Goal: Use online tool/utility: Utilize a website feature to perform a specific function

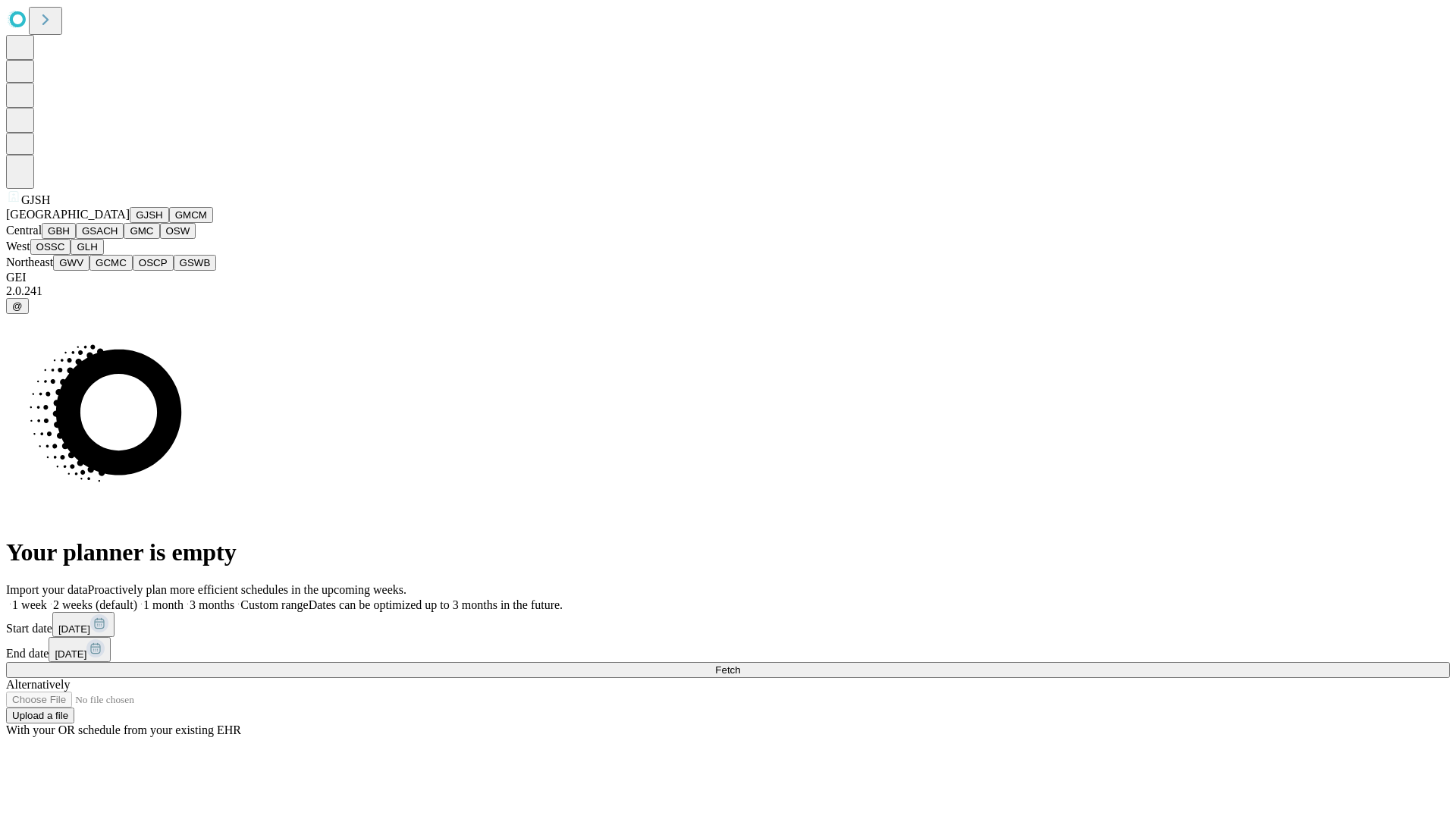
click at [130, 223] on button "GJSH" at bounding box center [150, 214] width 40 height 16
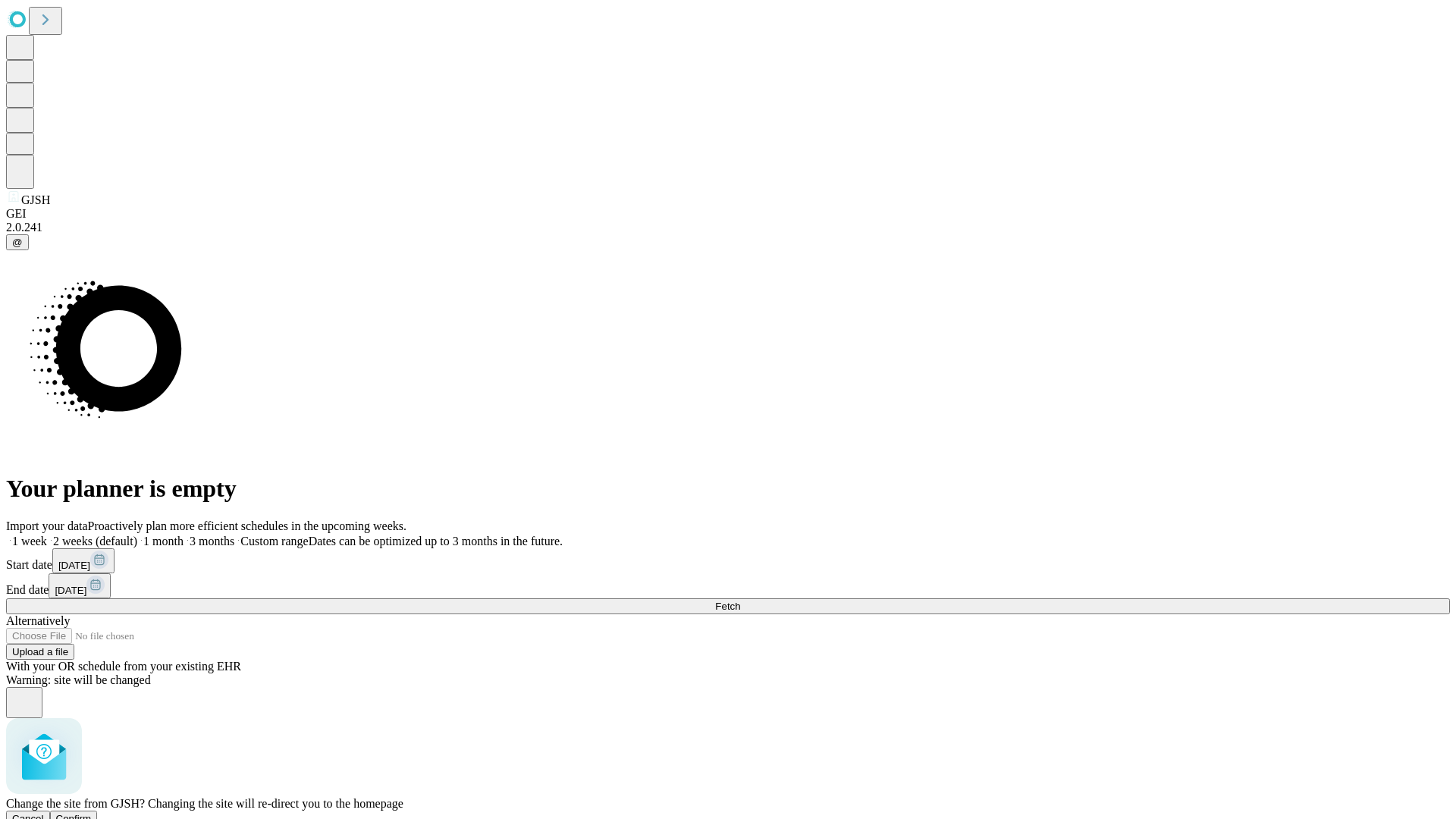
click at [92, 812] on span "Confirm" at bounding box center [74, 818] width 36 height 11
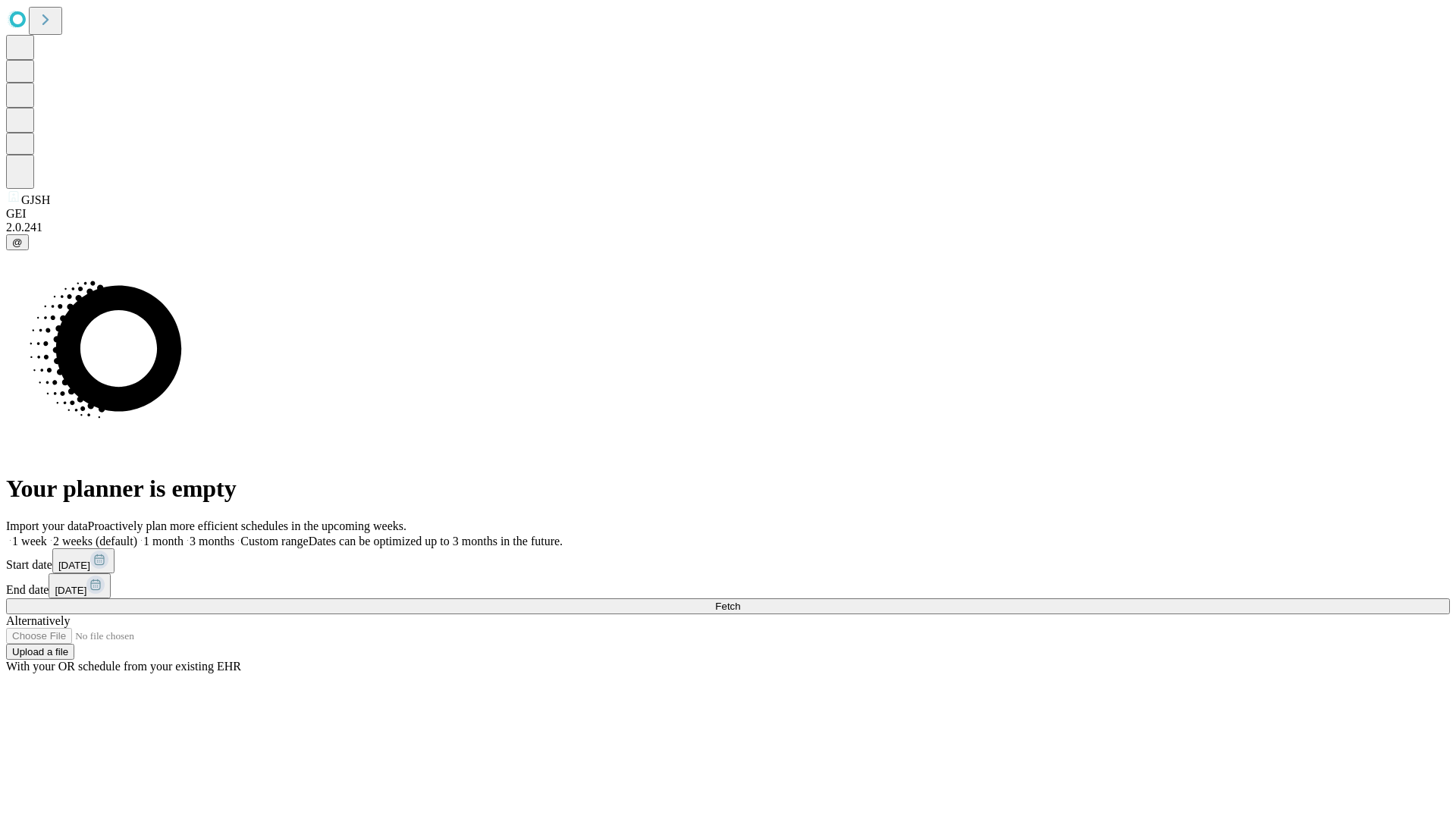
click at [183, 534] on label "1 month" at bounding box center [160, 541] width 47 height 13
click at [740, 601] on span "Fetch" at bounding box center [727, 606] width 25 height 11
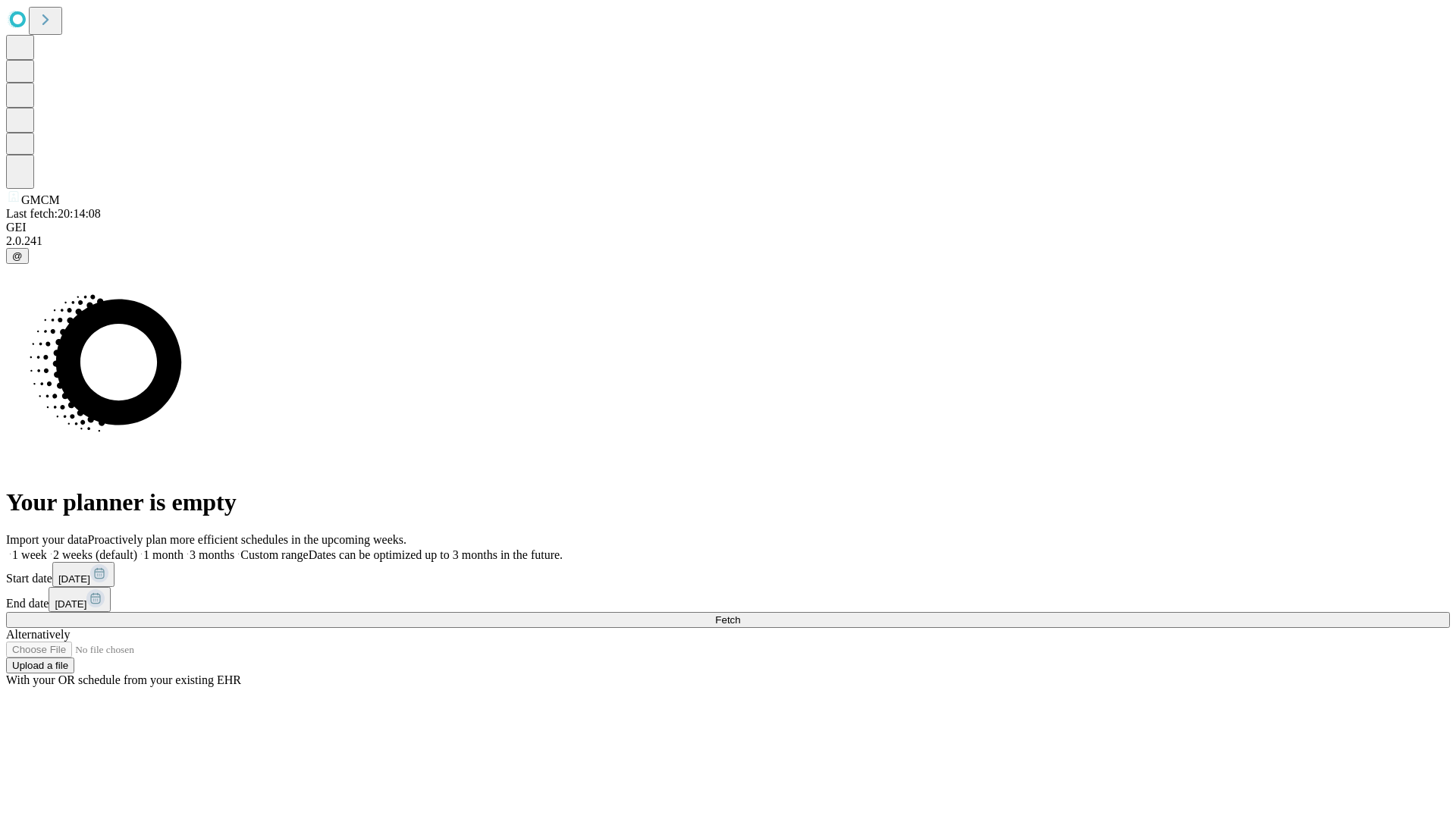
click at [183, 548] on label "1 month" at bounding box center [160, 554] width 47 height 13
click at [740, 614] on span "Fetch" at bounding box center [727, 620] width 25 height 11
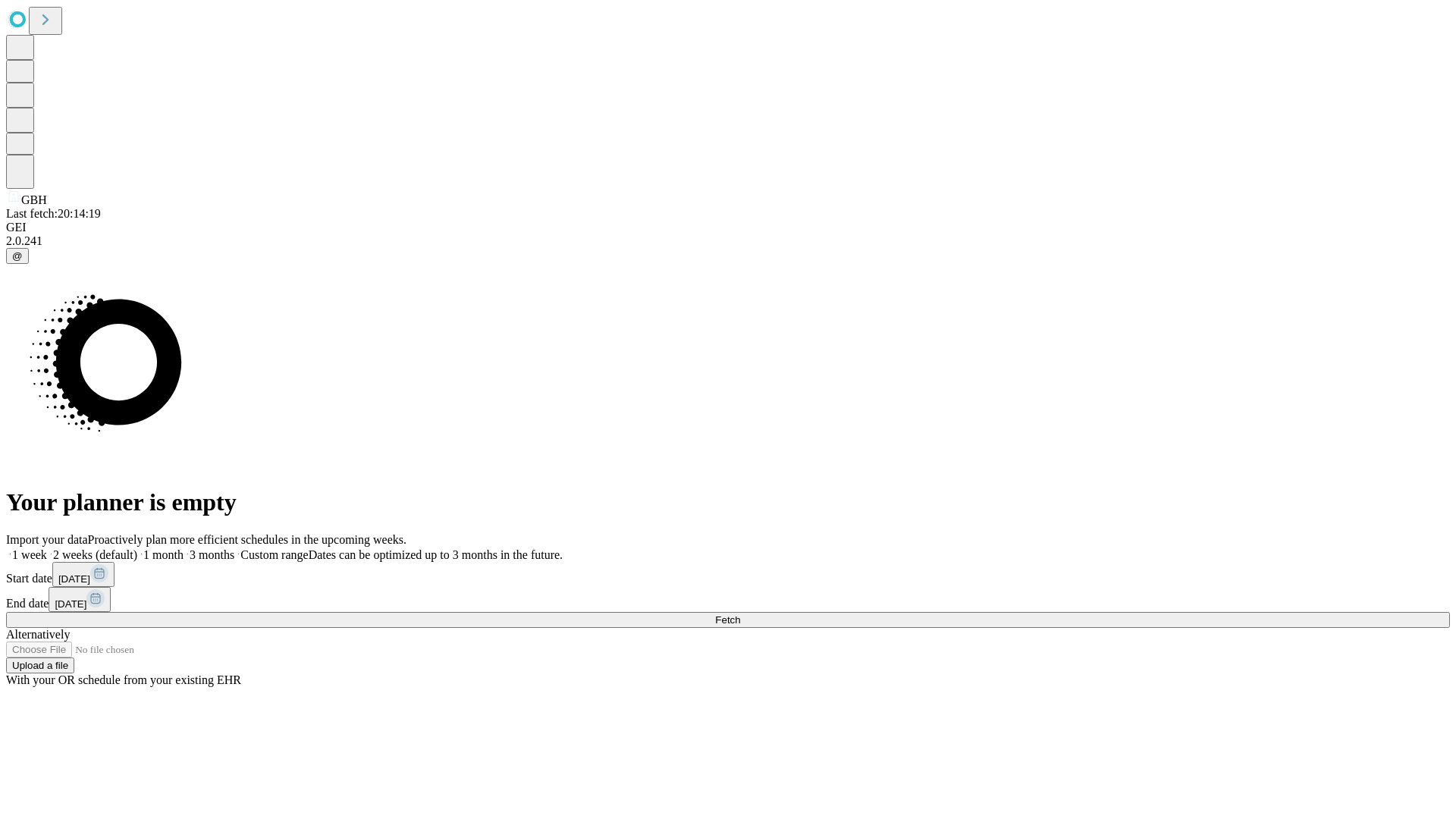
click at [183, 548] on label "1 month" at bounding box center [160, 554] width 47 height 13
click at [740, 614] on span "Fetch" at bounding box center [727, 620] width 25 height 11
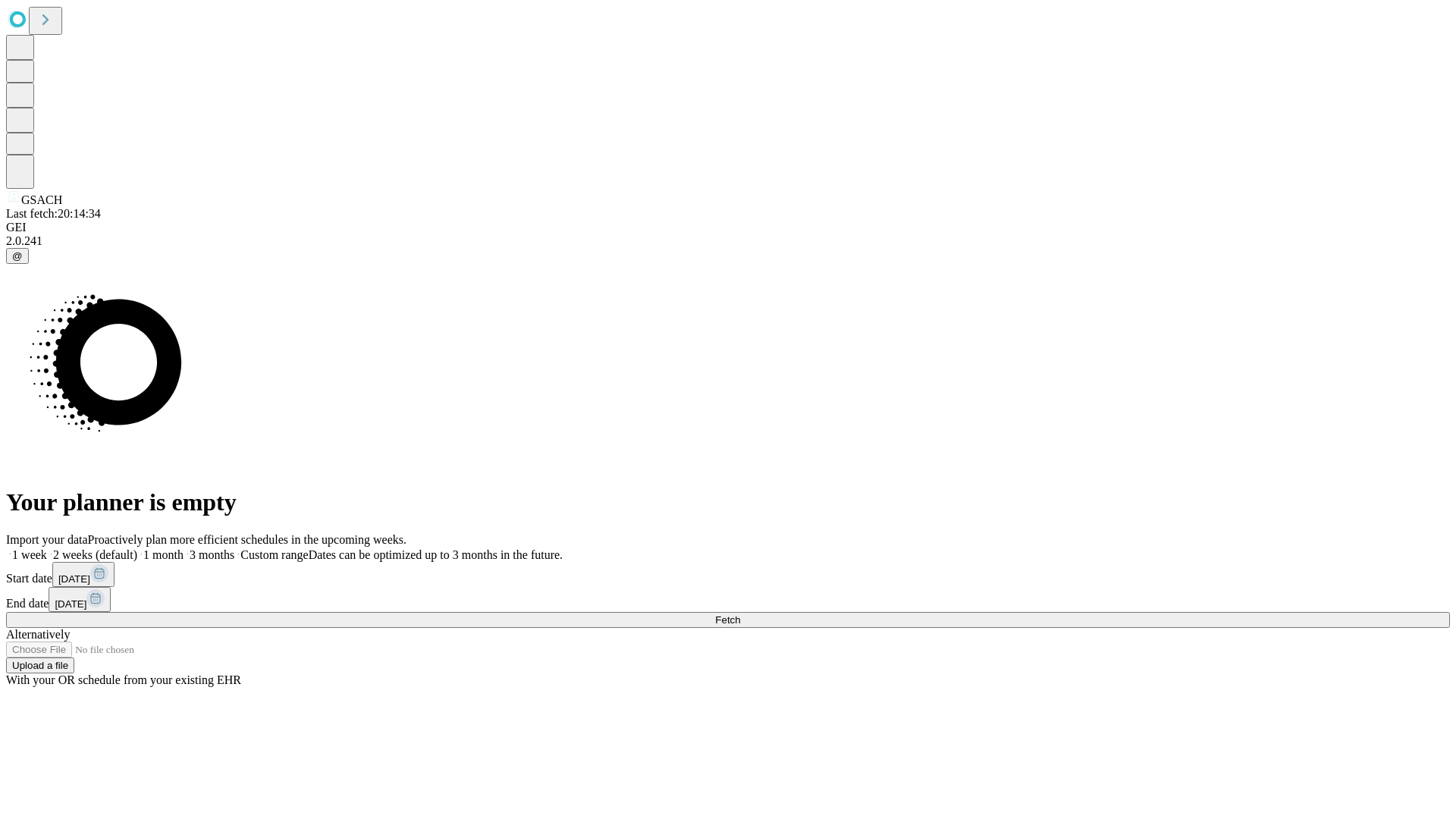
click at [183, 548] on label "1 month" at bounding box center [160, 554] width 47 height 13
click at [740, 614] on span "Fetch" at bounding box center [727, 620] width 25 height 11
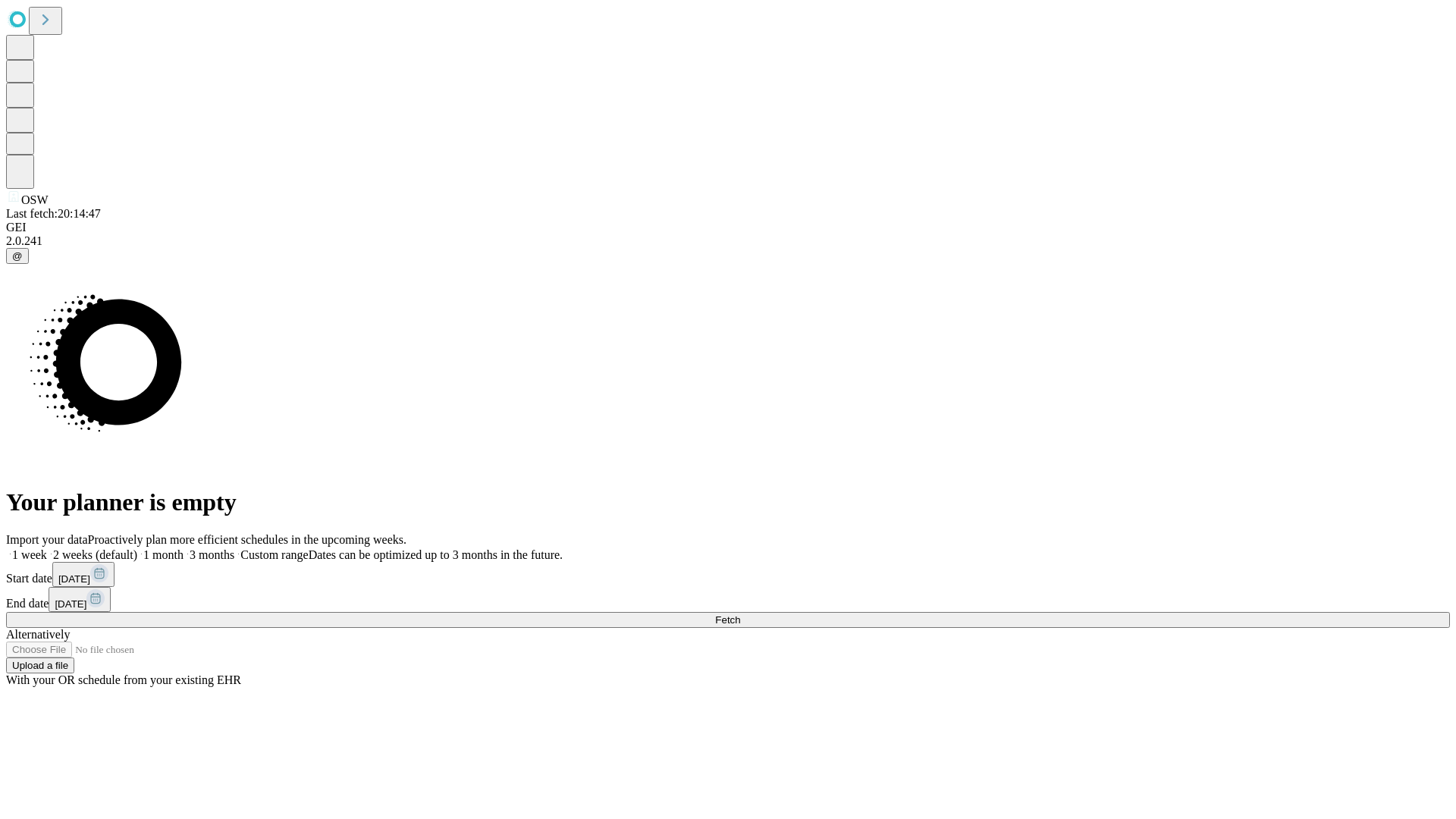
click at [183, 548] on label "1 month" at bounding box center [160, 554] width 47 height 13
click at [740, 614] on span "Fetch" at bounding box center [727, 620] width 25 height 11
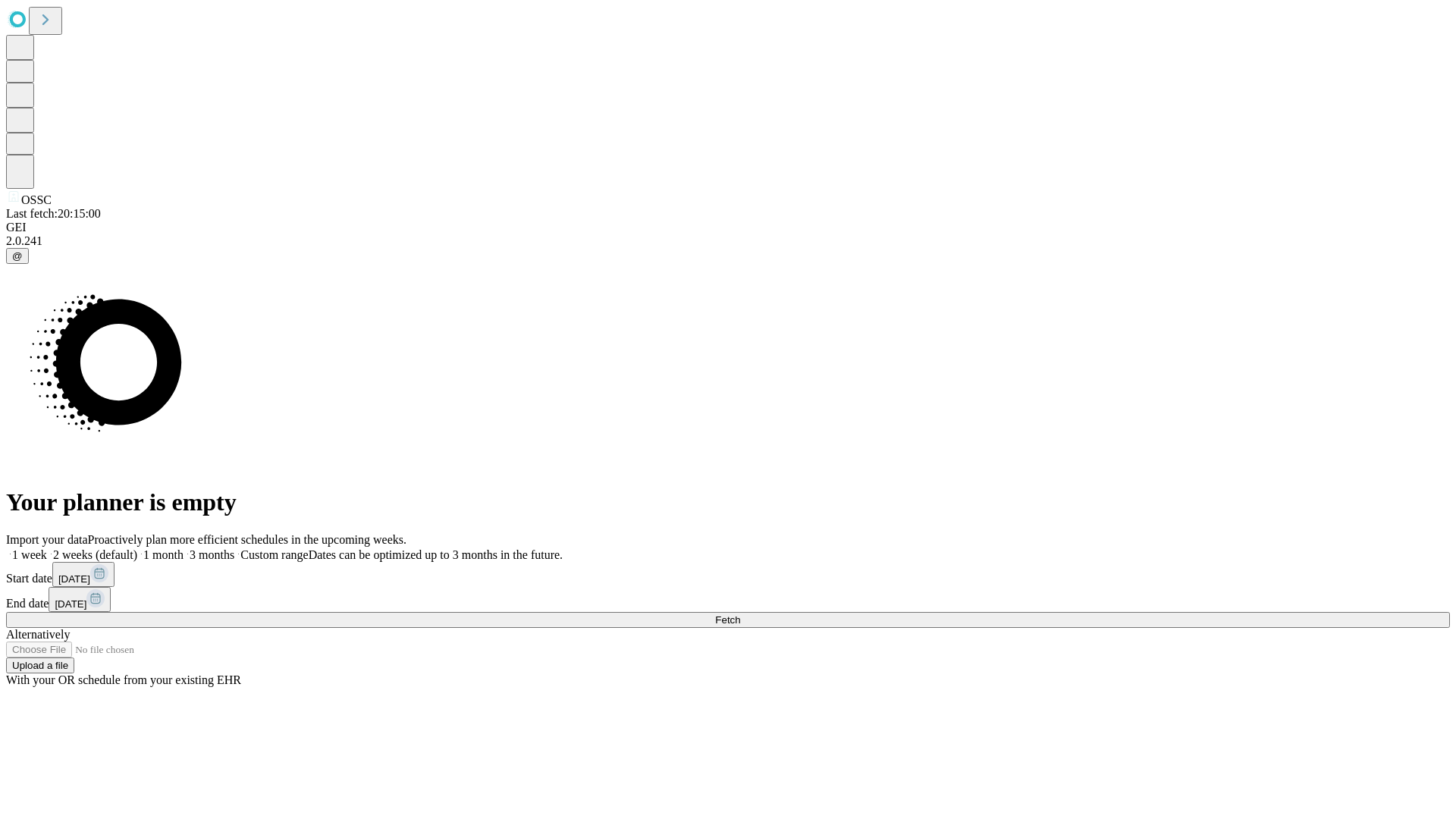
click at [183, 548] on label "1 month" at bounding box center [160, 554] width 47 height 13
click at [740, 614] on span "Fetch" at bounding box center [727, 620] width 25 height 11
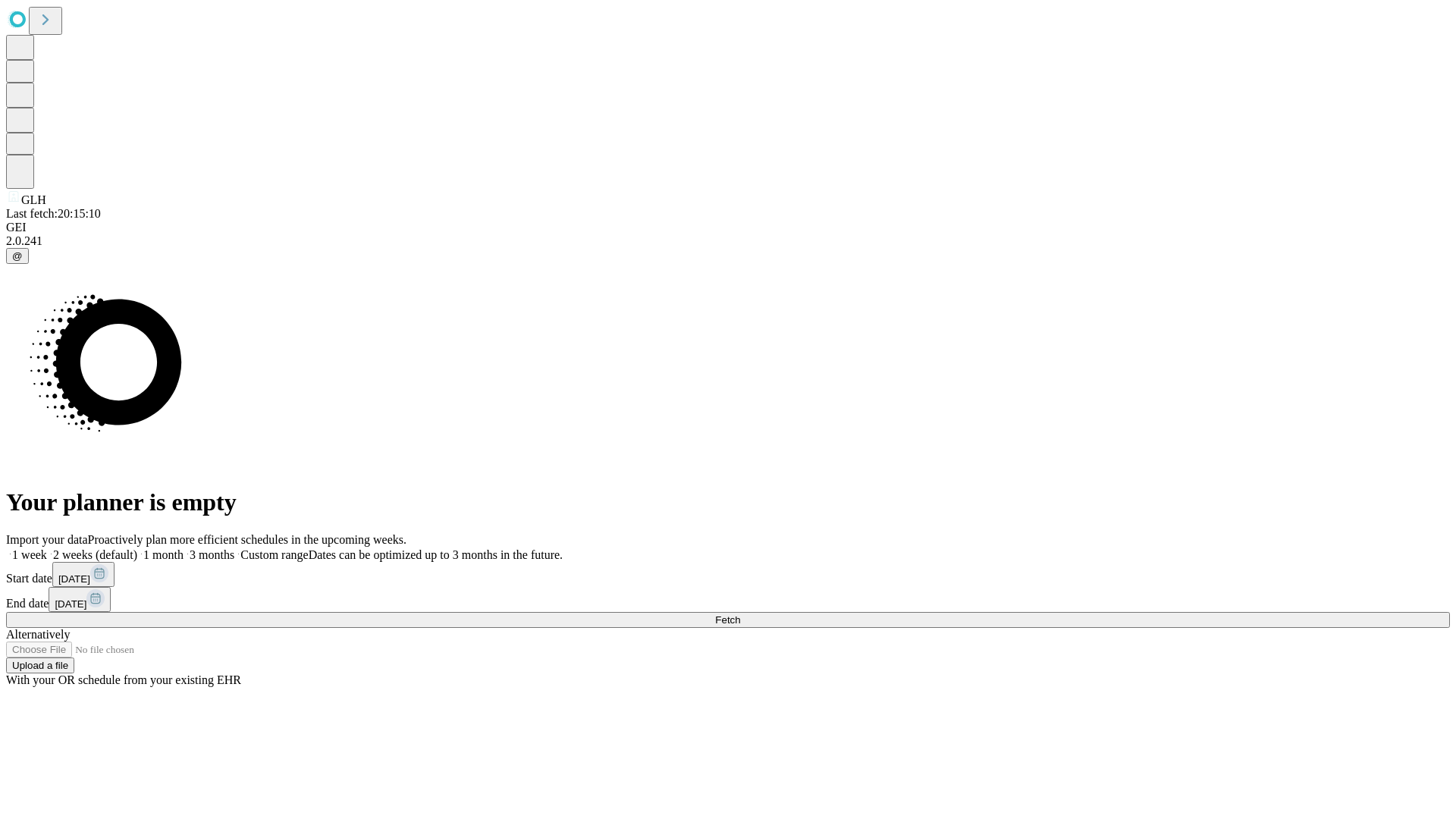
click at [183, 548] on label "1 month" at bounding box center [160, 554] width 47 height 13
click at [740, 614] on span "Fetch" at bounding box center [727, 620] width 25 height 11
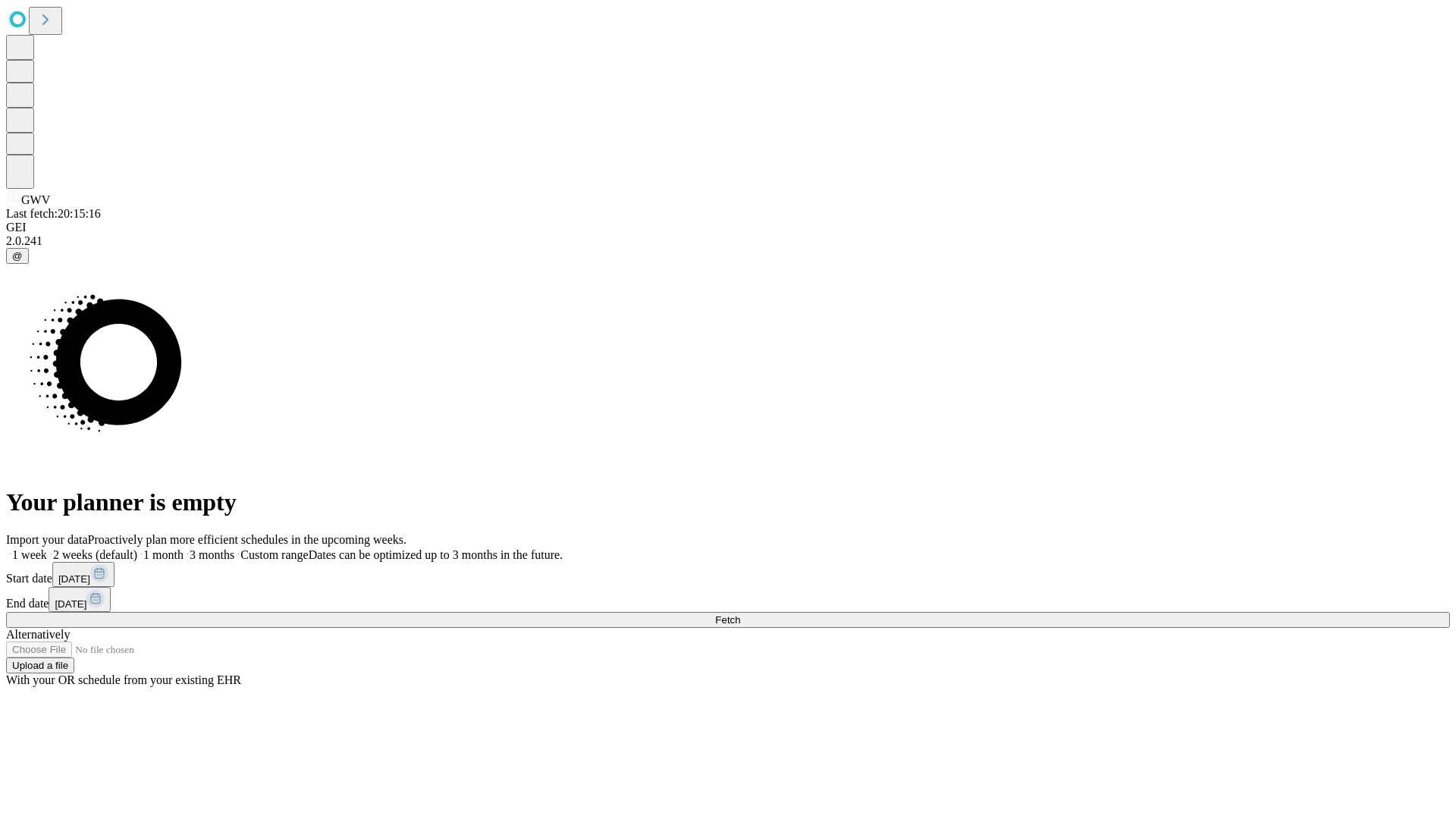
click at [183, 548] on label "1 month" at bounding box center [160, 554] width 47 height 13
click at [740, 614] on span "Fetch" at bounding box center [727, 620] width 25 height 11
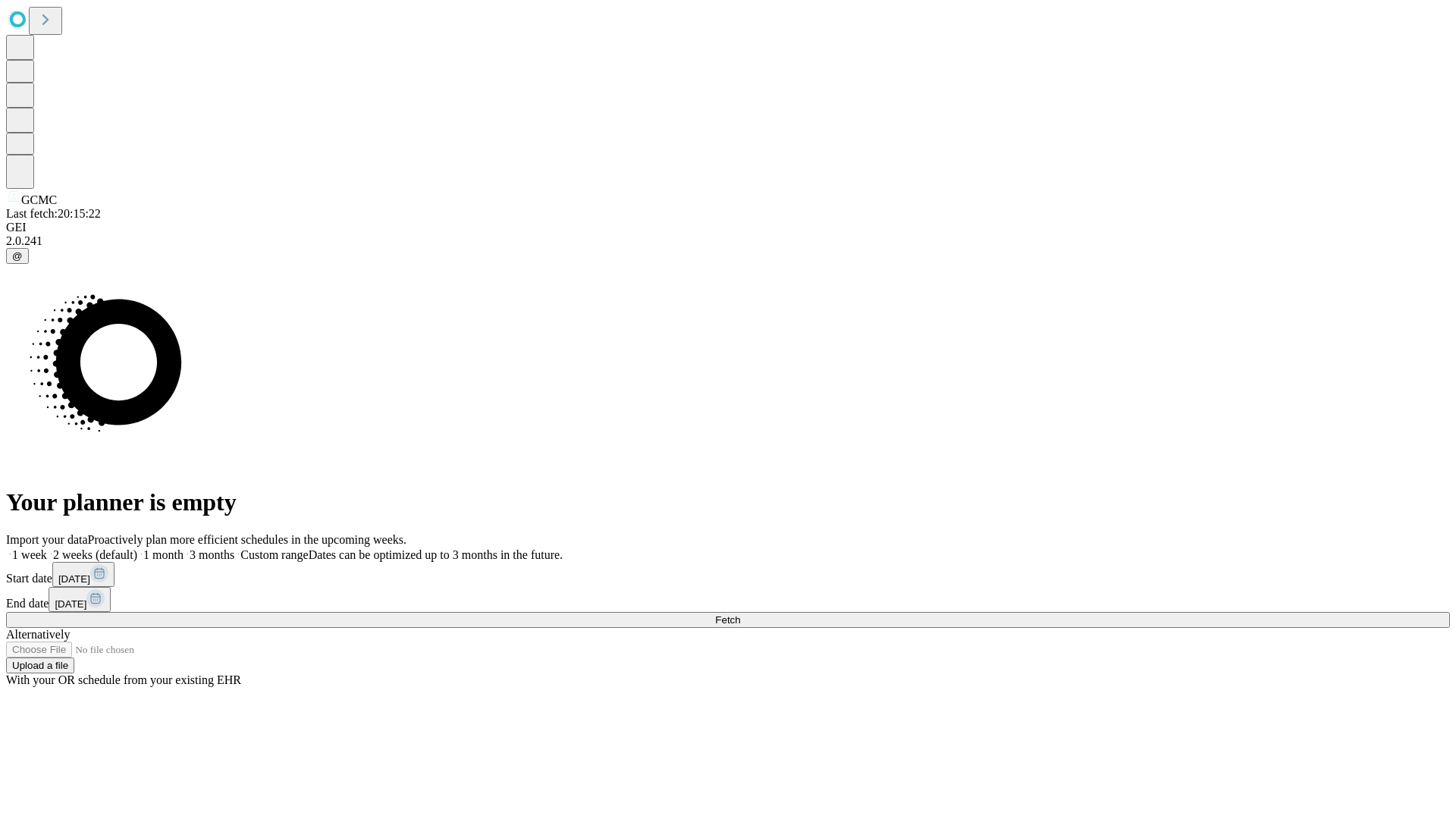
click at [183, 548] on label "1 month" at bounding box center [160, 554] width 47 height 13
click at [740, 614] on span "Fetch" at bounding box center [727, 620] width 25 height 11
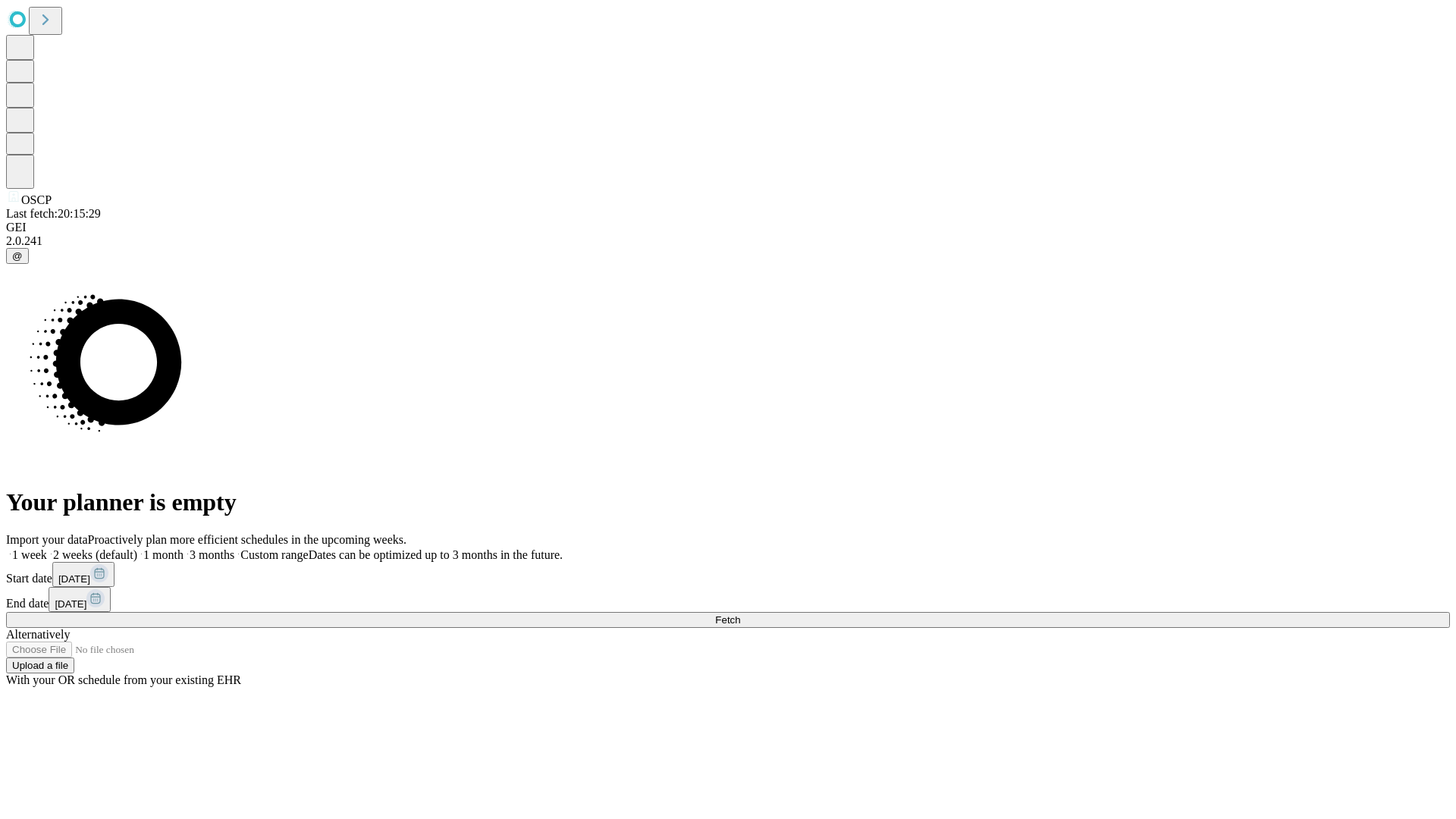
click at [740, 614] on span "Fetch" at bounding box center [727, 620] width 25 height 11
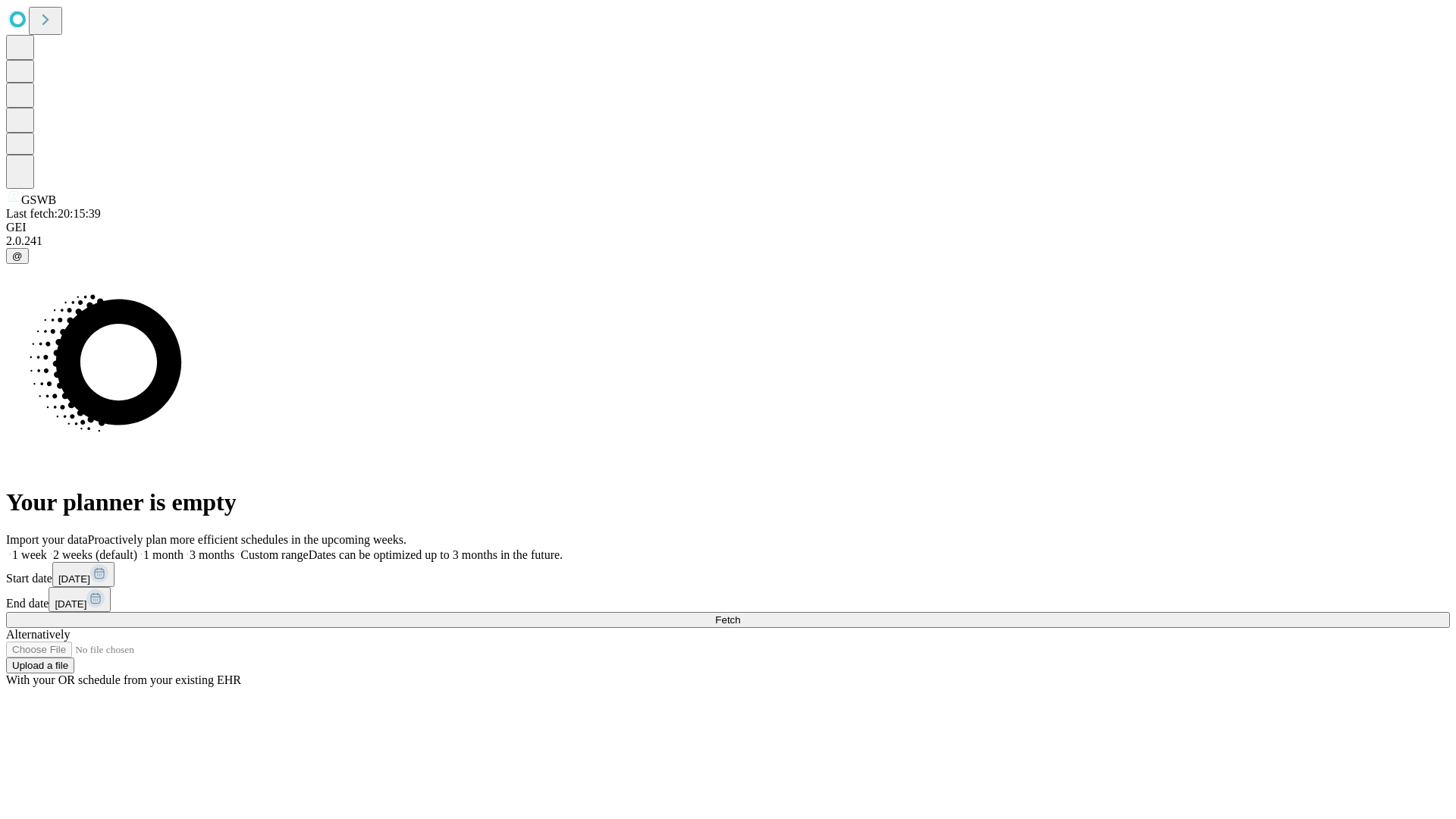
click at [183, 548] on label "1 month" at bounding box center [160, 554] width 47 height 13
click at [740, 614] on span "Fetch" at bounding box center [727, 620] width 25 height 11
